Goal: Find specific page/section: Find specific page/section

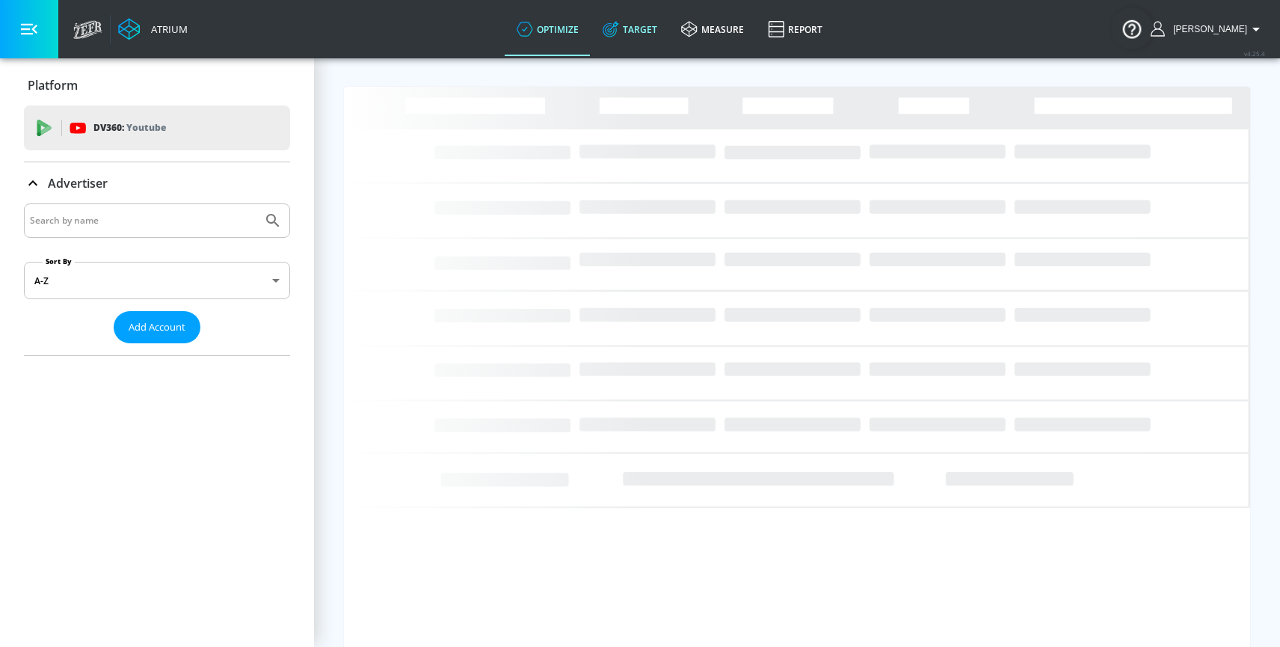
click at [669, 28] on link "Target" at bounding box center [630, 29] width 79 height 54
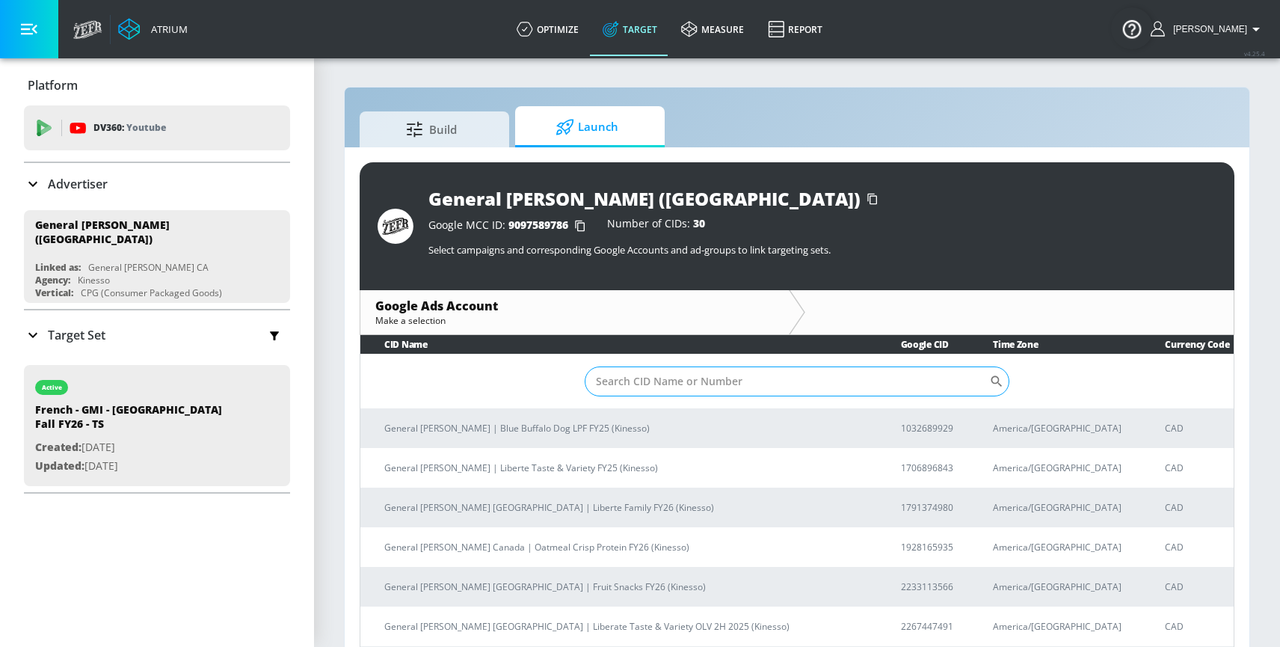
click at [629, 376] on input "Sort By" at bounding box center [787, 381] width 405 height 30
paste input "3000713095"
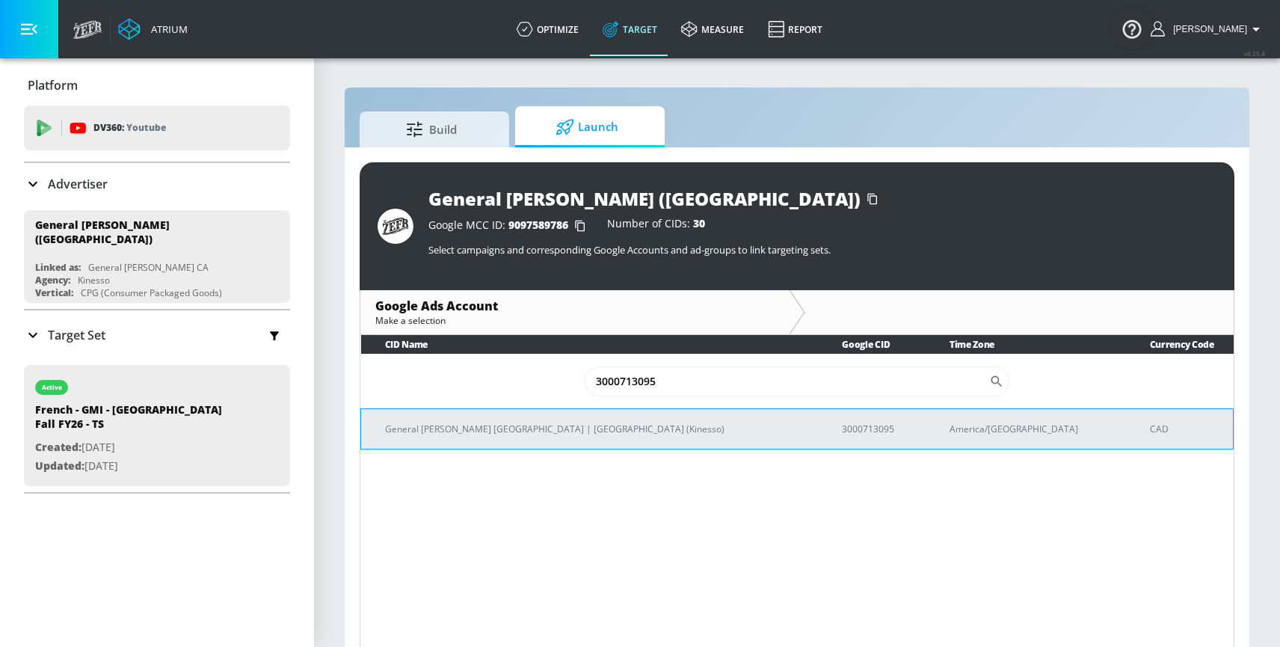
type input "3000713095"
click at [842, 428] on p "3000713095" at bounding box center [878, 429] width 72 height 16
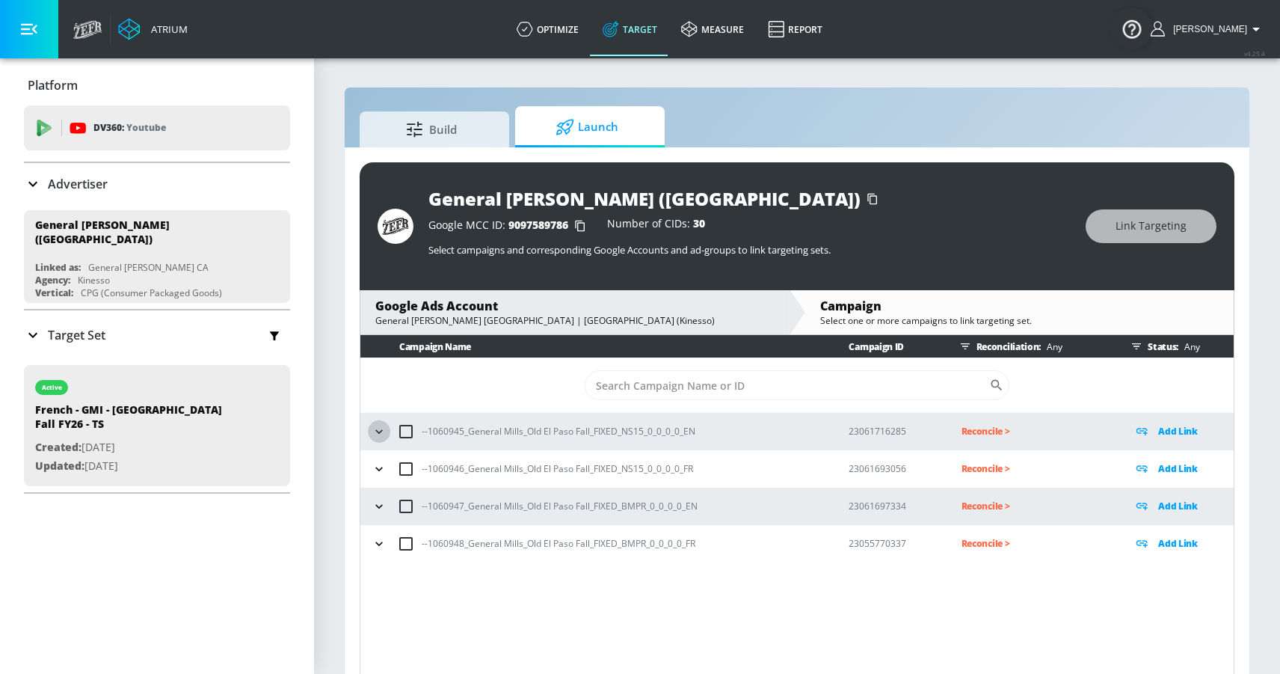
click at [382, 427] on icon "button" at bounding box center [379, 431] width 15 height 15
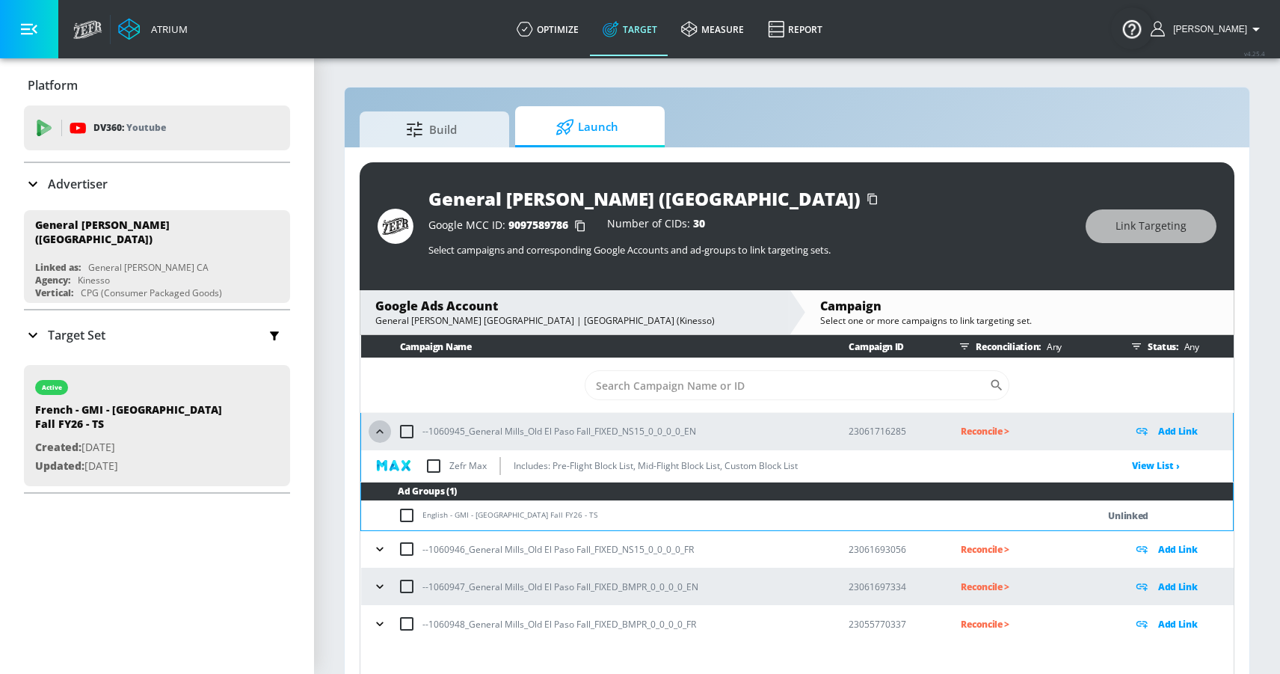
click at [381, 427] on icon "button" at bounding box center [379, 431] width 15 height 15
